Goal: Information Seeking & Learning: Find specific fact

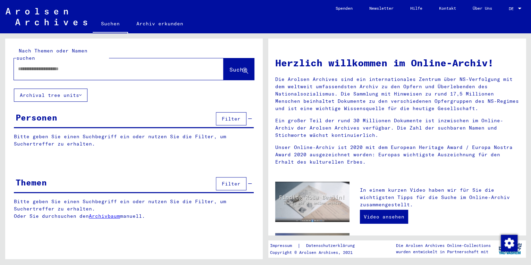
click at [52, 61] on div at bounding box center [108, 69] width 189 height 16
click at [50, 65] on input "text" at bounding box center [110, 68] width 185 height 7
type input "*****"
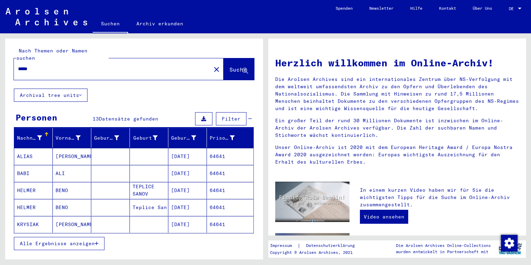
click at [70, 240] on span "Alle Ergebnisse anzeigen" at bounding box center [57, 243] width 75 height 6
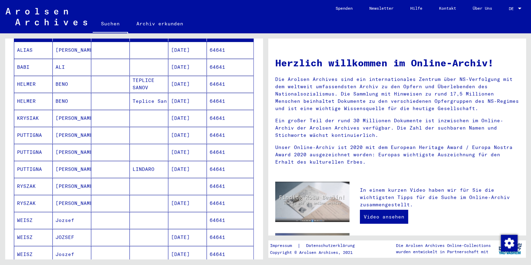
scroll to position [111, 0]
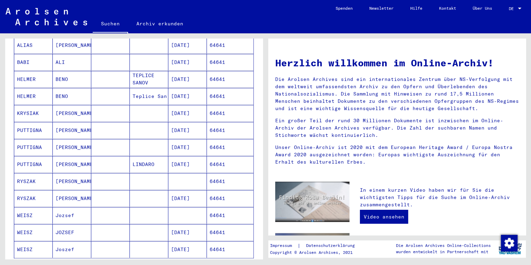
click at [67, 125] on mat-cell "[PERSON_NAME]" at bounding box center [72, 130] width 39 height 17
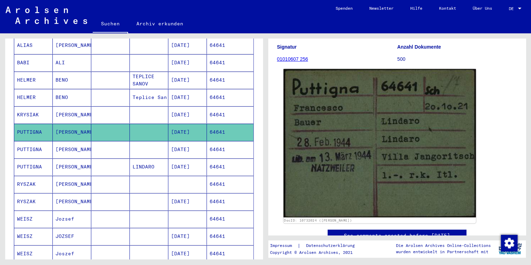
scroll to position [83, 0]
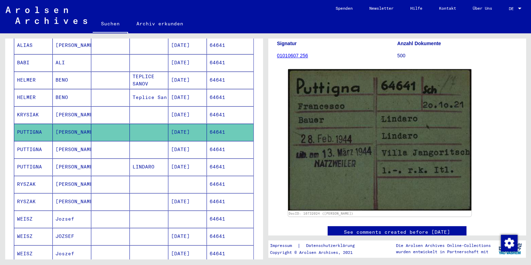
click at [40, 142] on mat-cell "PUTTIGNA" at bounding box center [33, 149] width 39 height 17
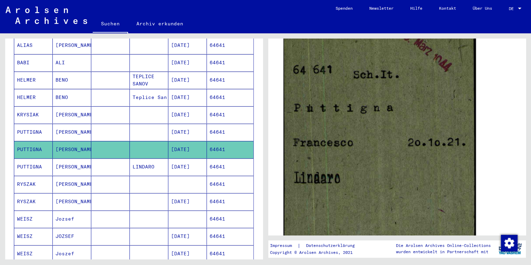
scroll to position [222, 0]
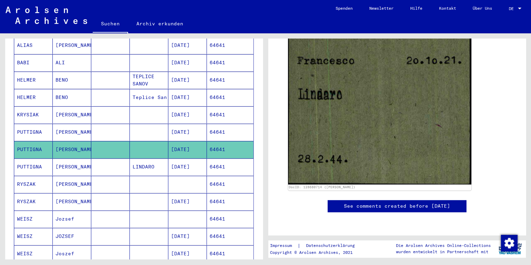
click at [74, 160] on mat-cell "[PERSON_NAME]" at bounding box center [72, 166] width 39 height 17
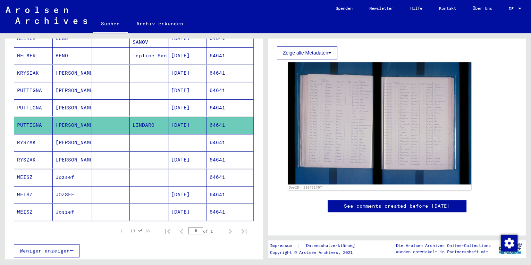
scroll to position [222, 0]
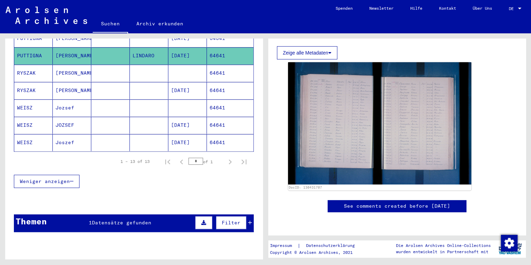
click at [107, 219] on div "1 Datensätze gefunden" at bounding box center [120, 222] width 62 height 7
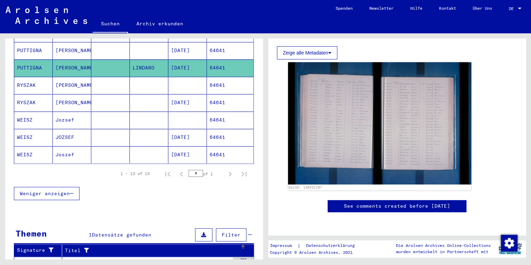
scroll to position [138, 0]
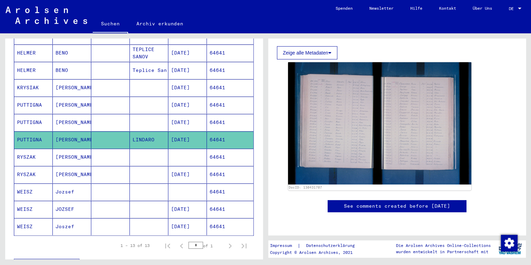
click at [70, 99] on mat-cell "[PERSON_NAME]" at bounding box center [72, 104] width 39 height 17
